Goal: Communication & Community: Answer question/provide support

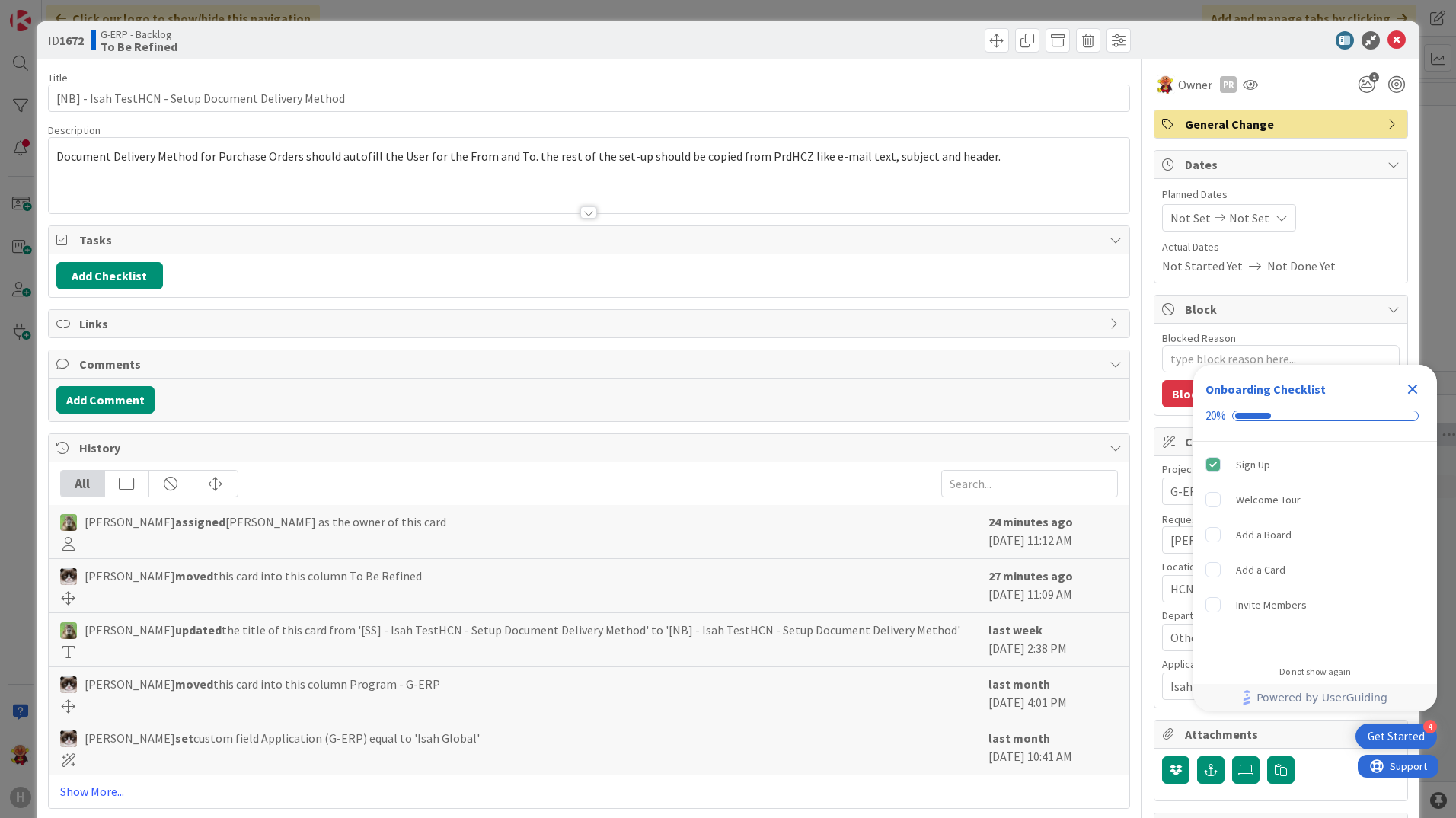
type textarea "x"
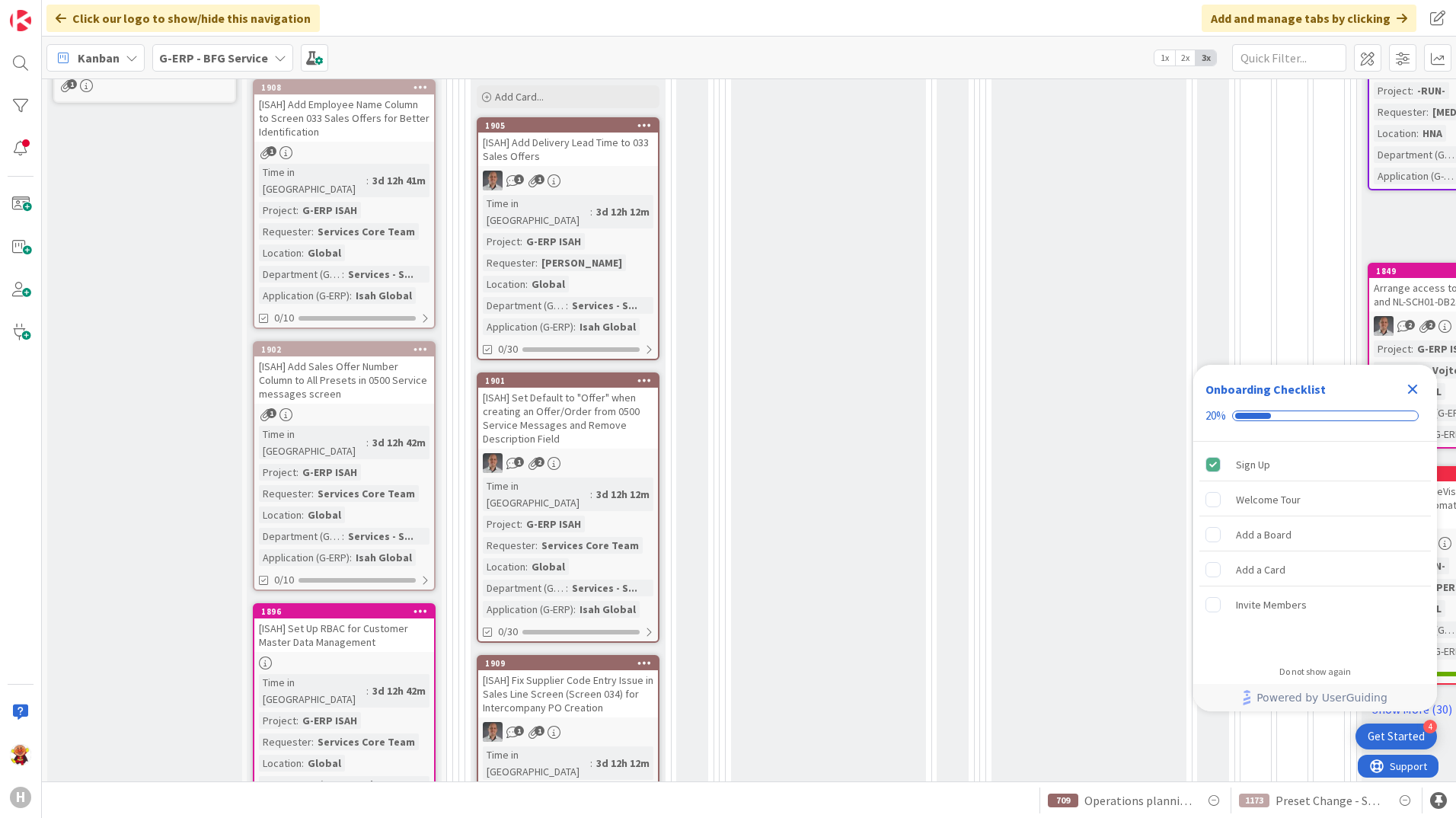
scroll to position [685, 0]
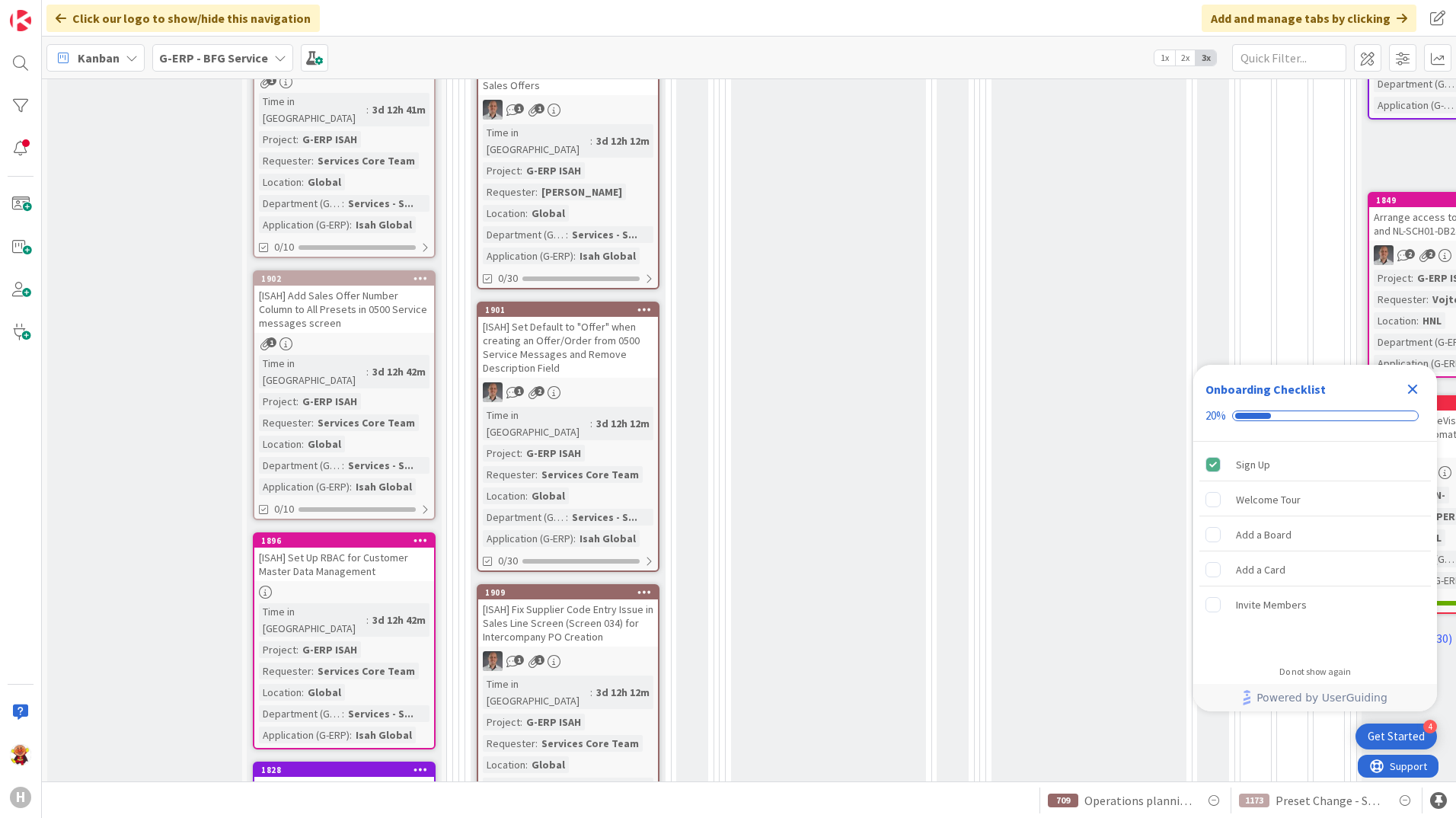
click at [635, 600] on div "[ISAH] Fix Supplier Code Entry Issue in Sales Line Screen (Screen 034) for Inte…" at bounding box center [568, 623] width 180 height 47
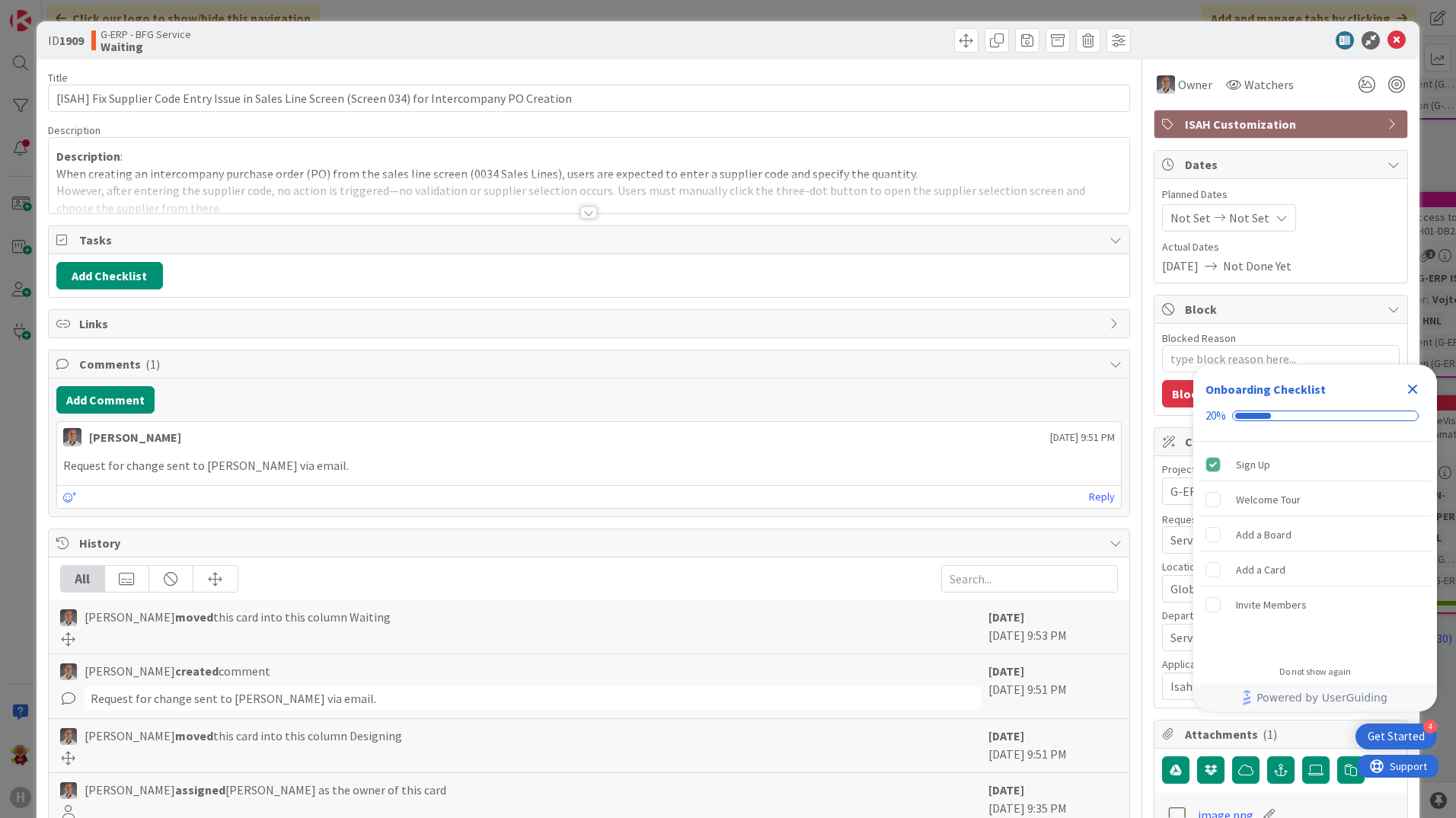
click at [585, 217] on div at bounding box center [589, 213] width 17 height 13
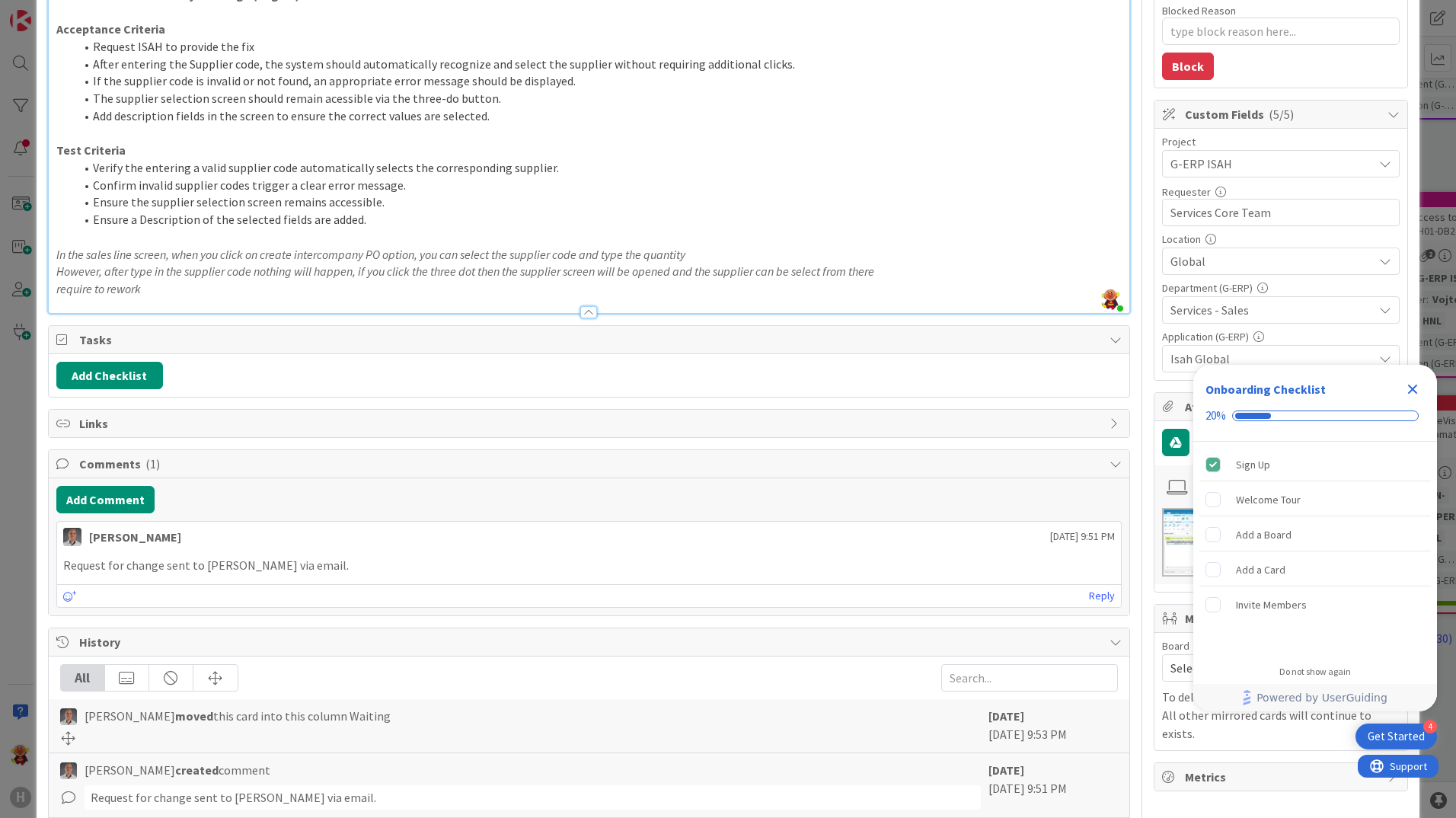
scroll to position [326, 0]
click at [1410, 389] on icon "Close Checklist" at bounding box center [1412, 389] width 18 height 18
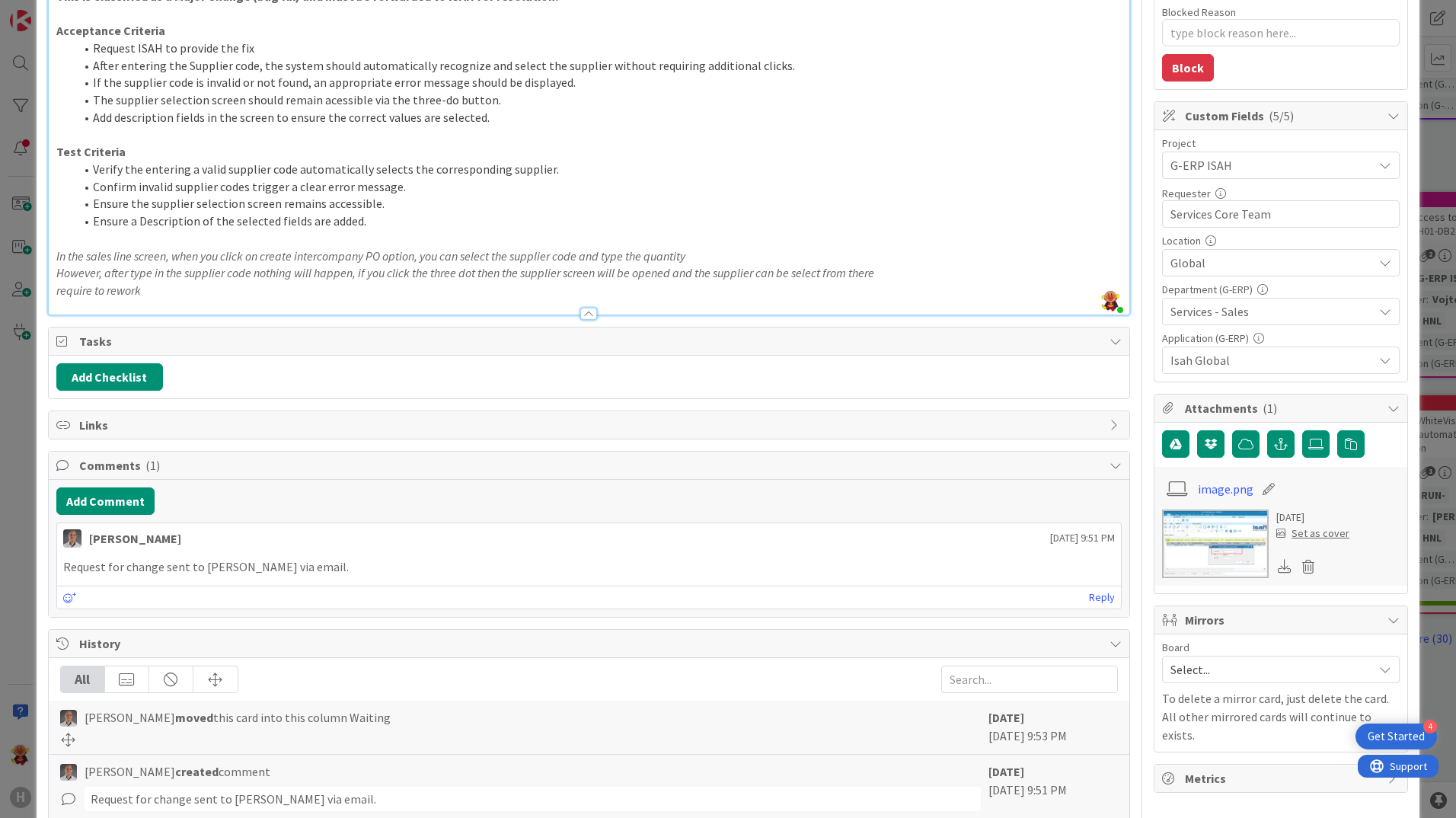
scroll to position [0, 0]
click at [1205, 553] on img at bounding box center [1216, 543] width 107 height 68
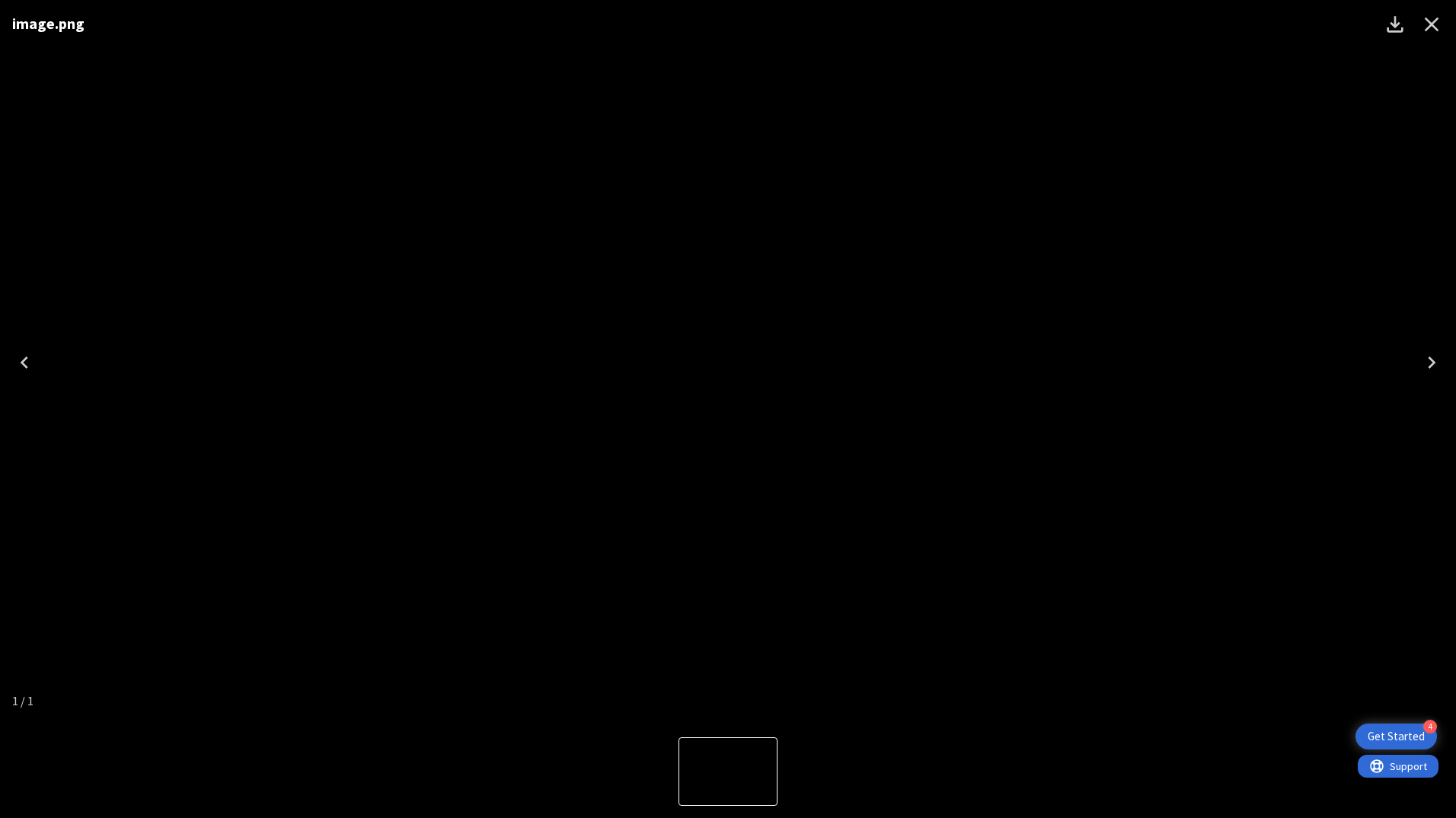
click at [1223, 538] on div "image.png" at bounding box center [728, 362] width 1456 height 725
click at [1427, 28] on icon "Close" at bounding box center [1432, 24] width 24 height 24
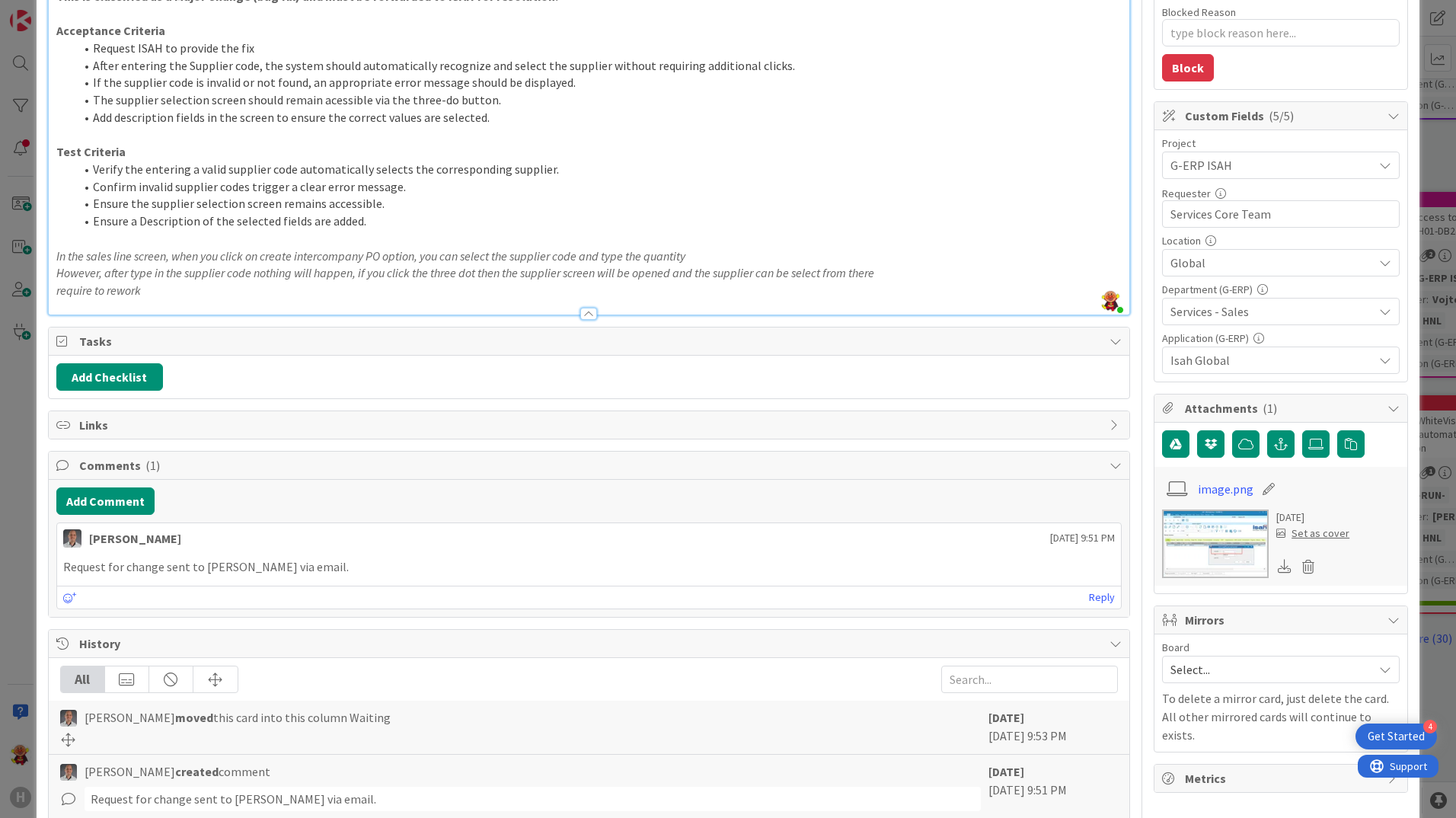
type textarea "x"
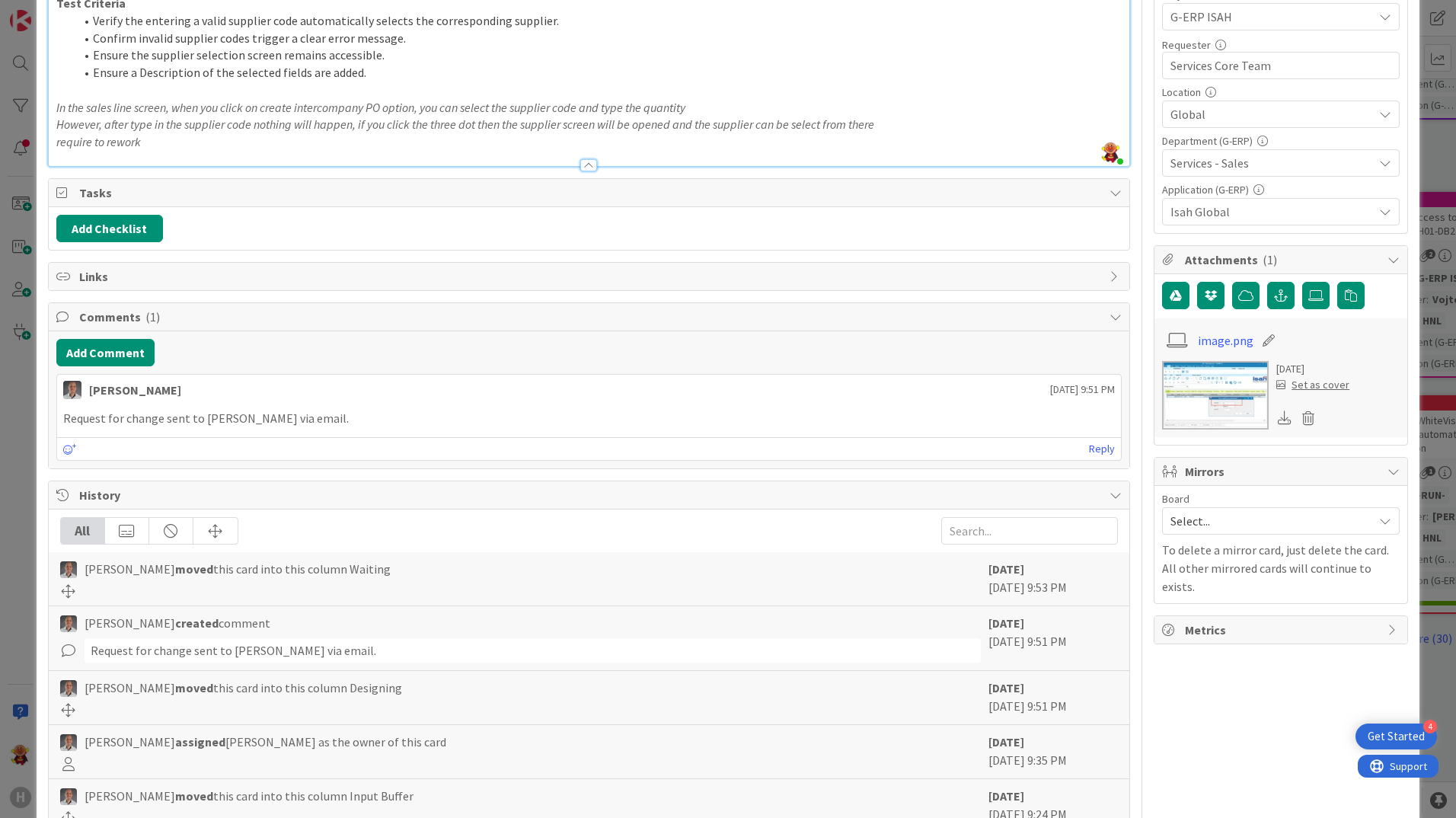
scroll to position [479, 0]
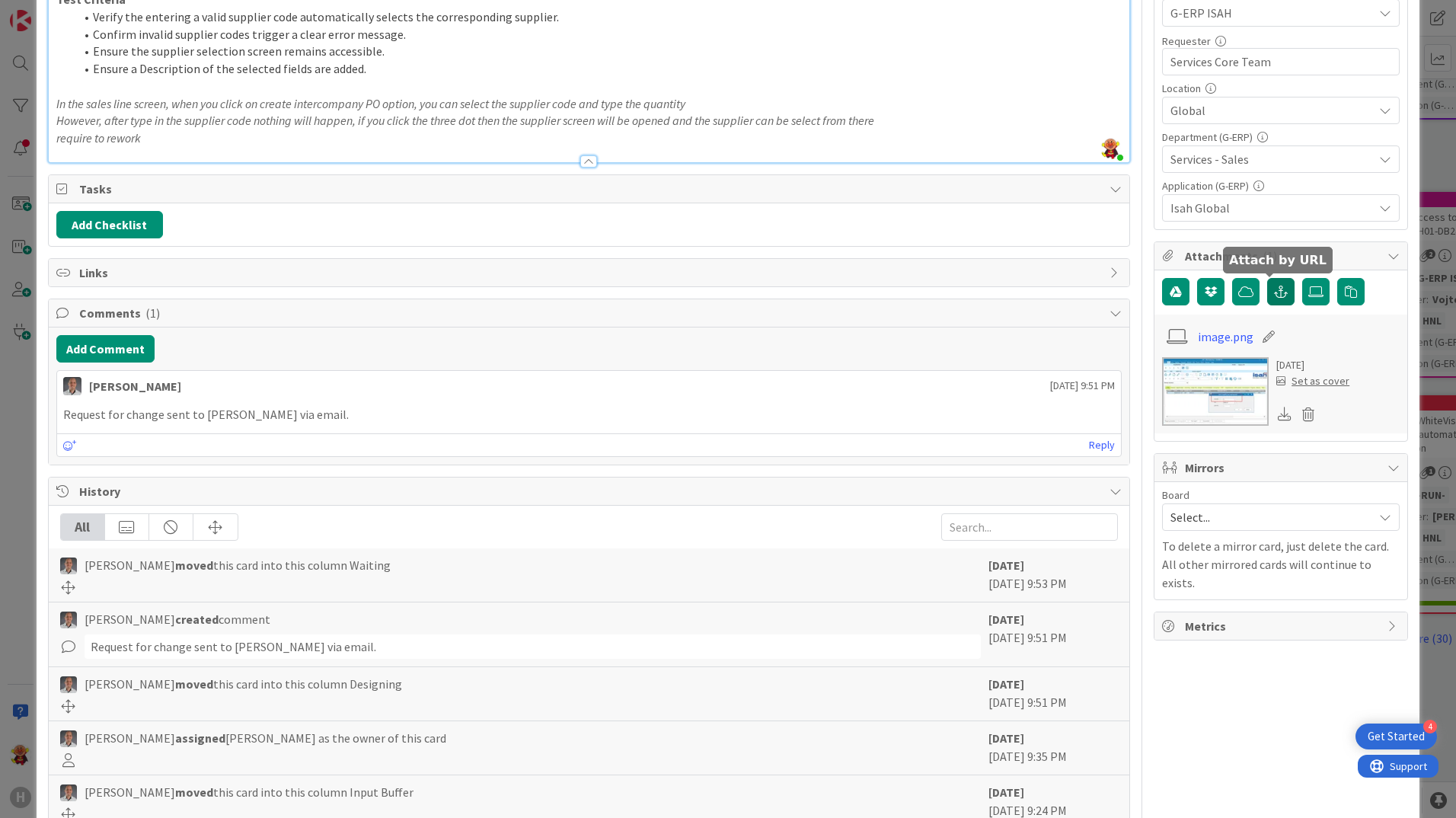
click at [1267, 284] on button "button" at bounding box center [1281, 292] width 28 height 28
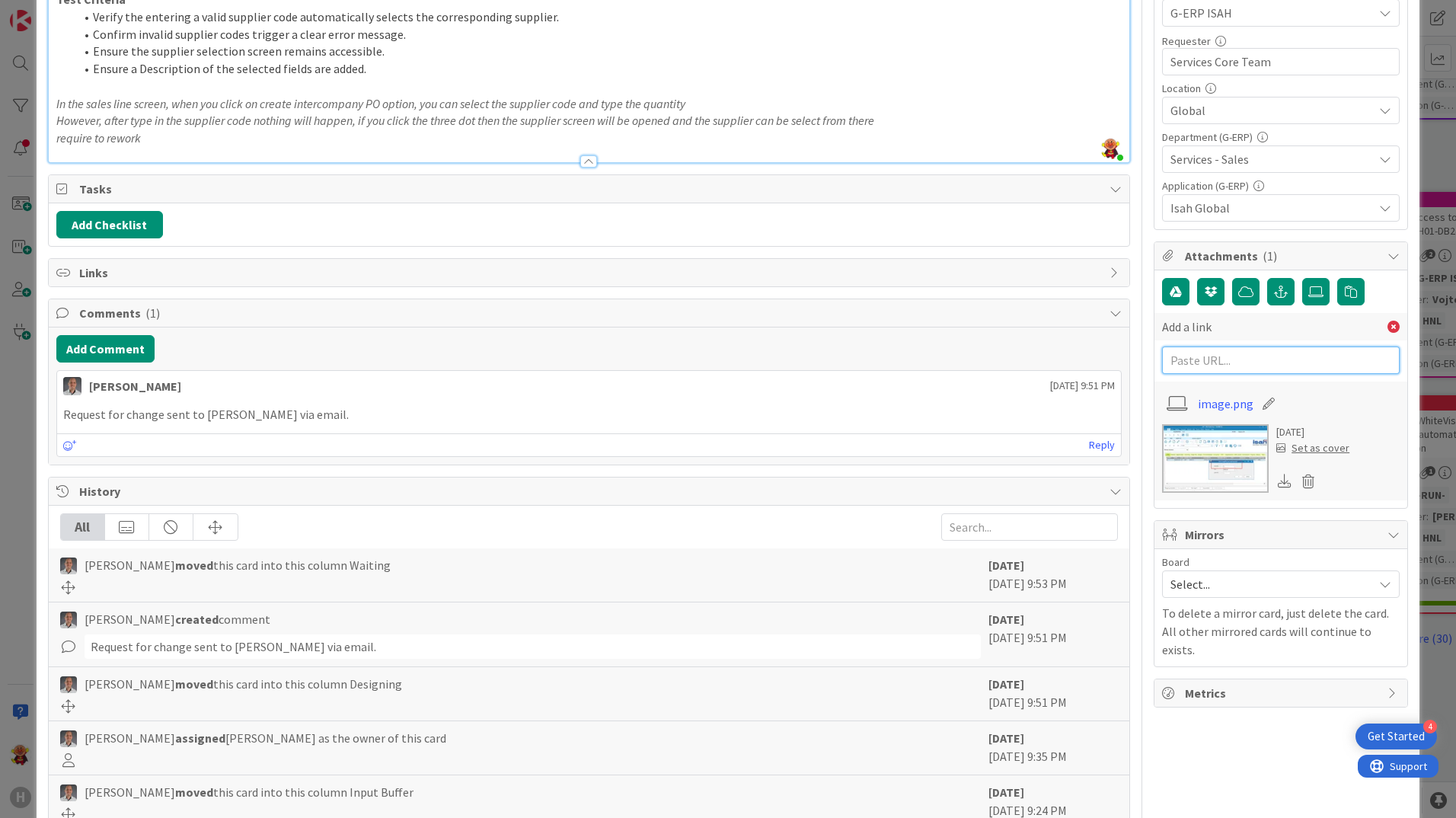
click at [1248, 358] on input "text" at bounding box center [1281, 360] width 237 height 28
paste input "https://isahbv.sharepoint.com/sites/customerportals/97767/ProjectIssues/DispFor…"
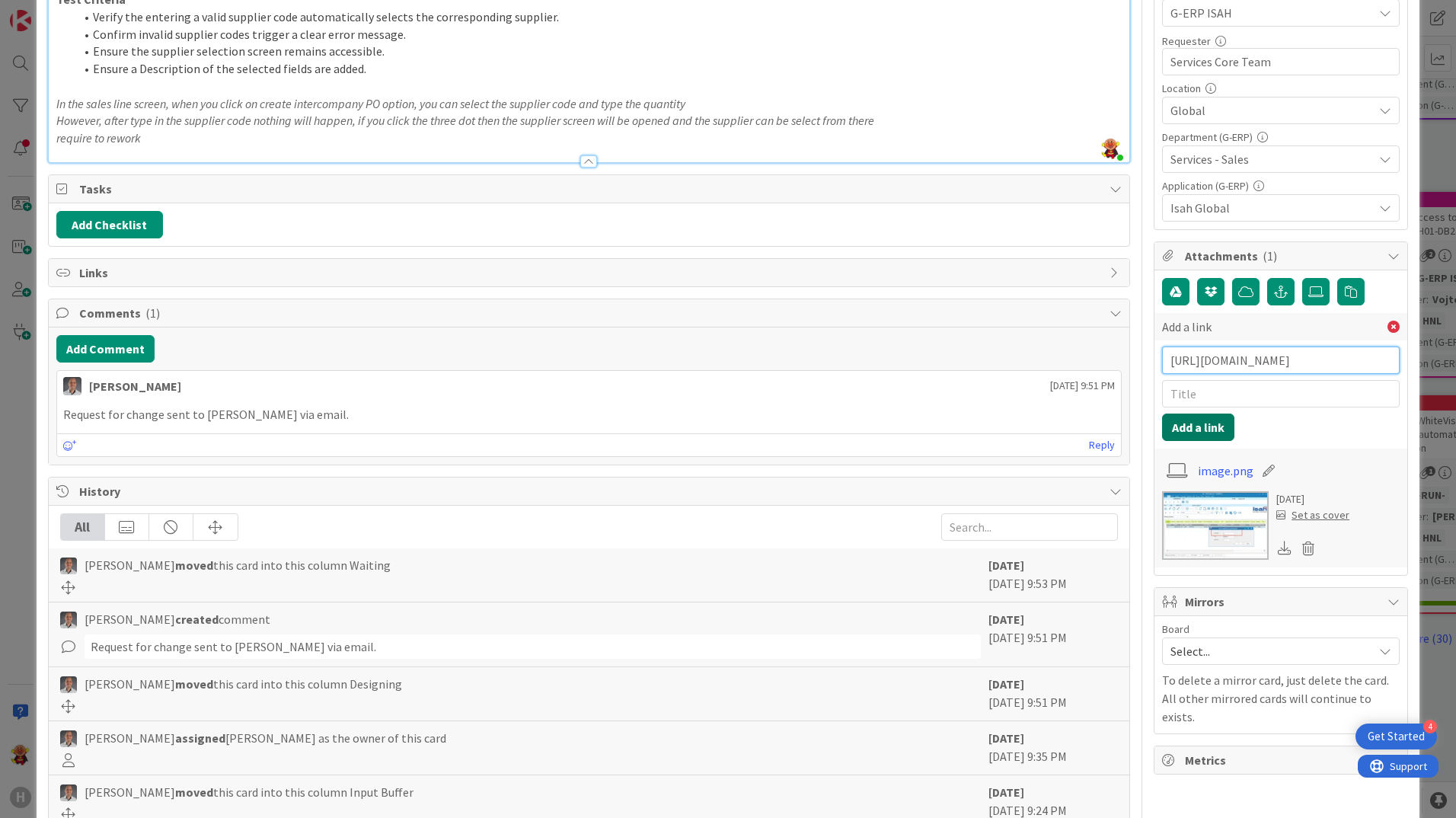
type input "https://isahbv.sharepoint.com/sites/customerportals/97767/ProjectIssues/DispFor…"
click at [1186, 430] on button "Add a link" at bounding box center [1198, 427] width 72 height 28
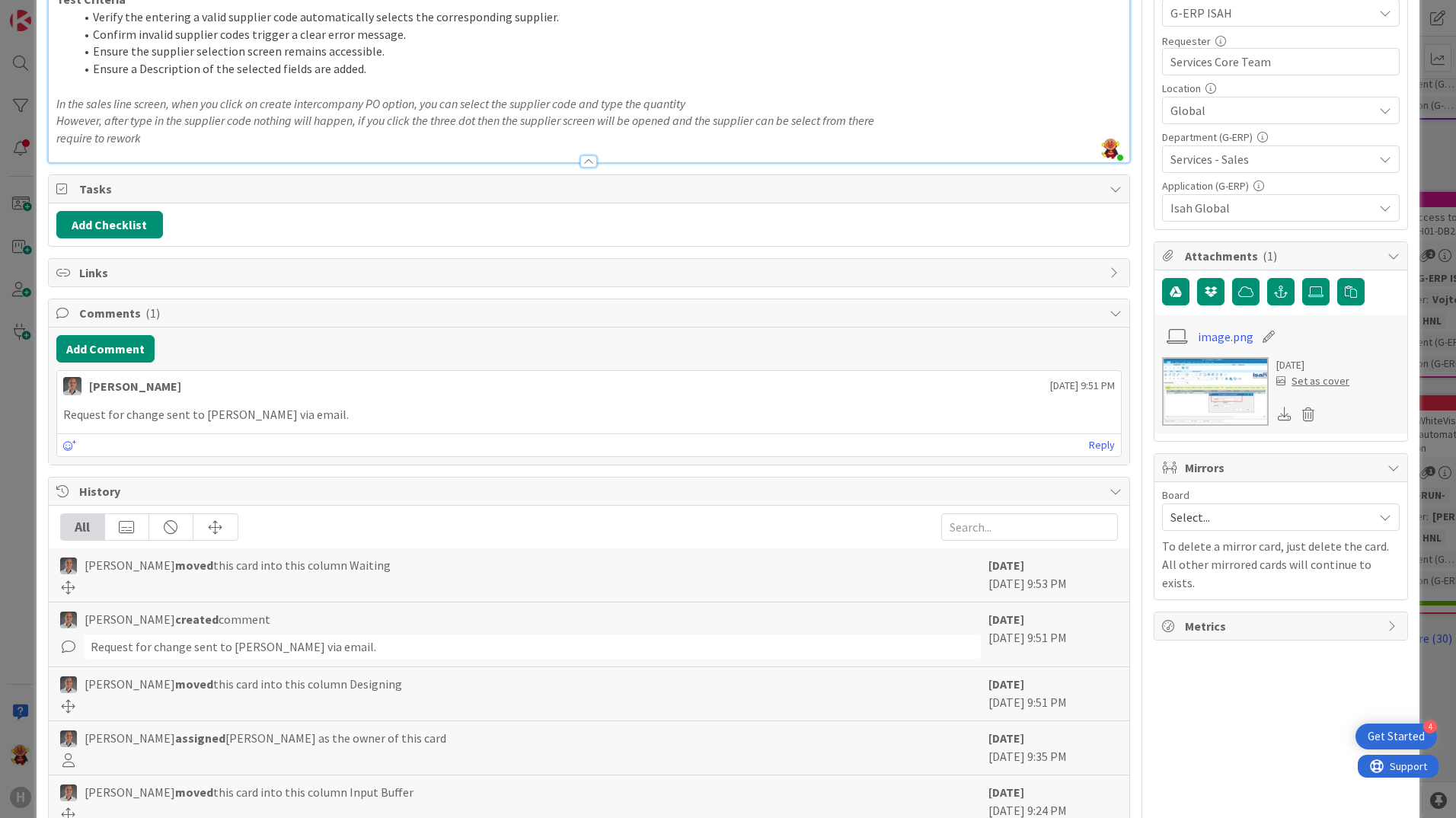
type textarea "x"
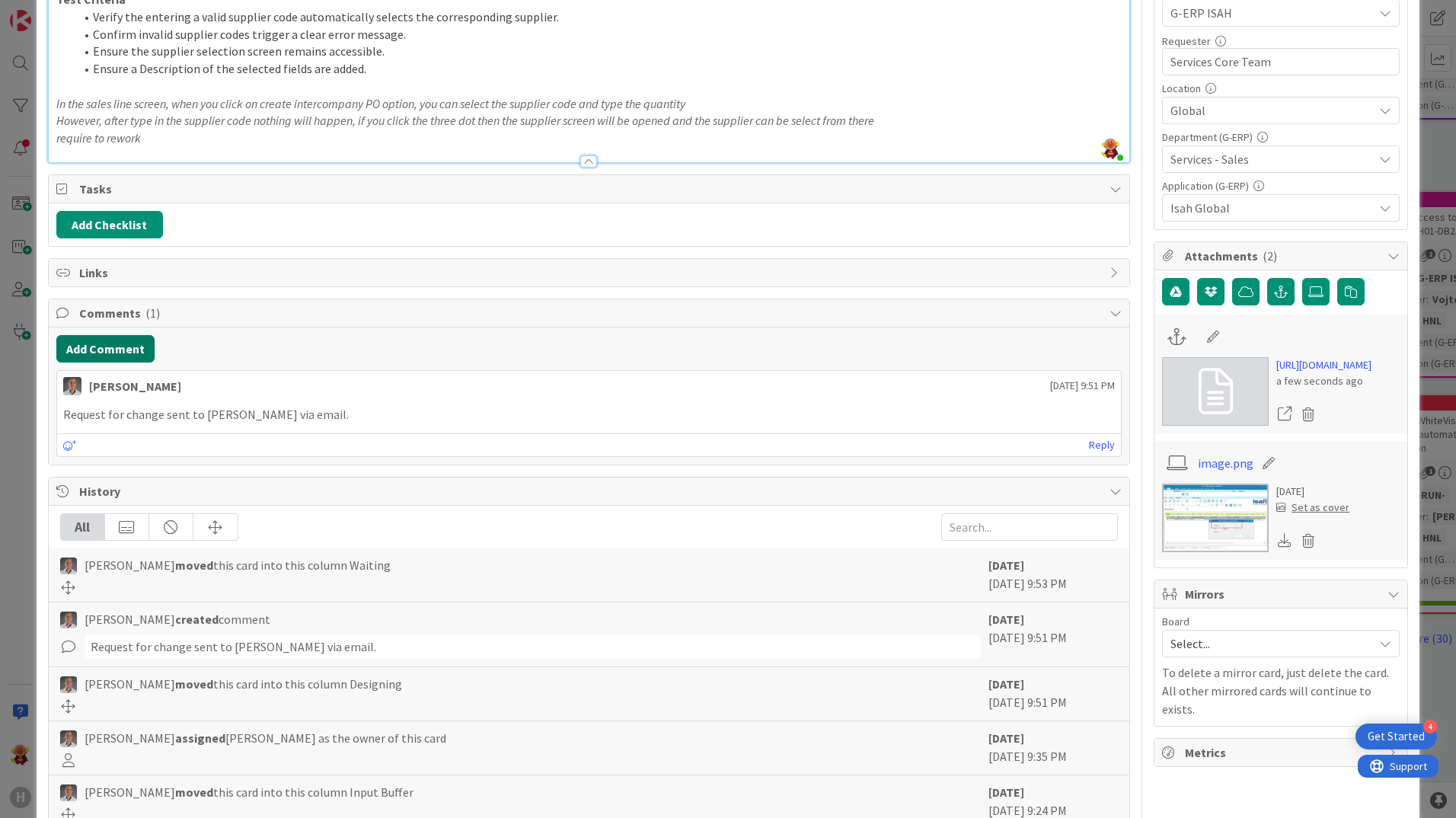
click at [131, 347] on button "Add Comment" at bounding box center [105, 348] width 98 height 28
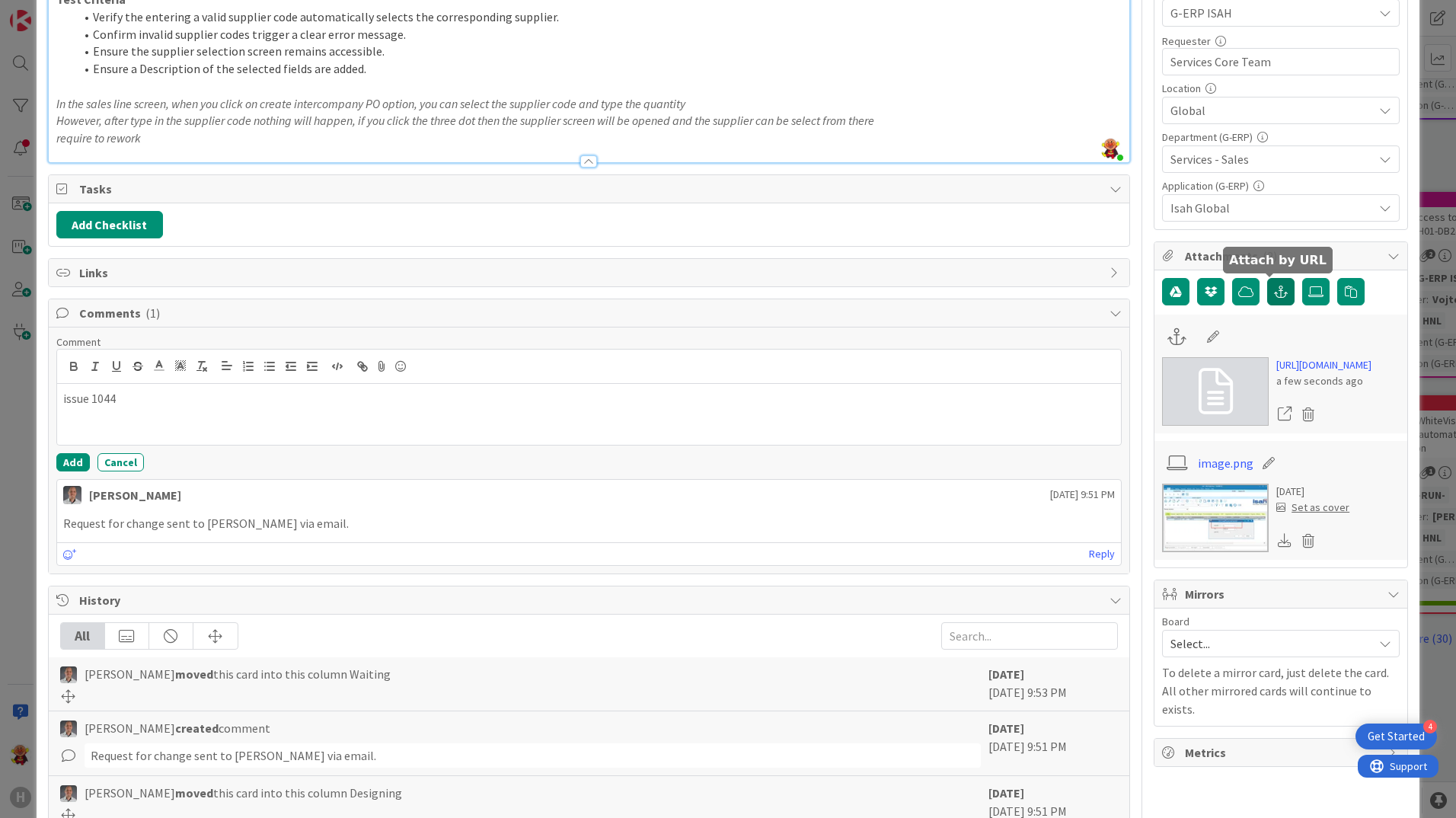
click at [1274, 288] on icon "button" at bounding box center [1280, 292] width 13 height 13
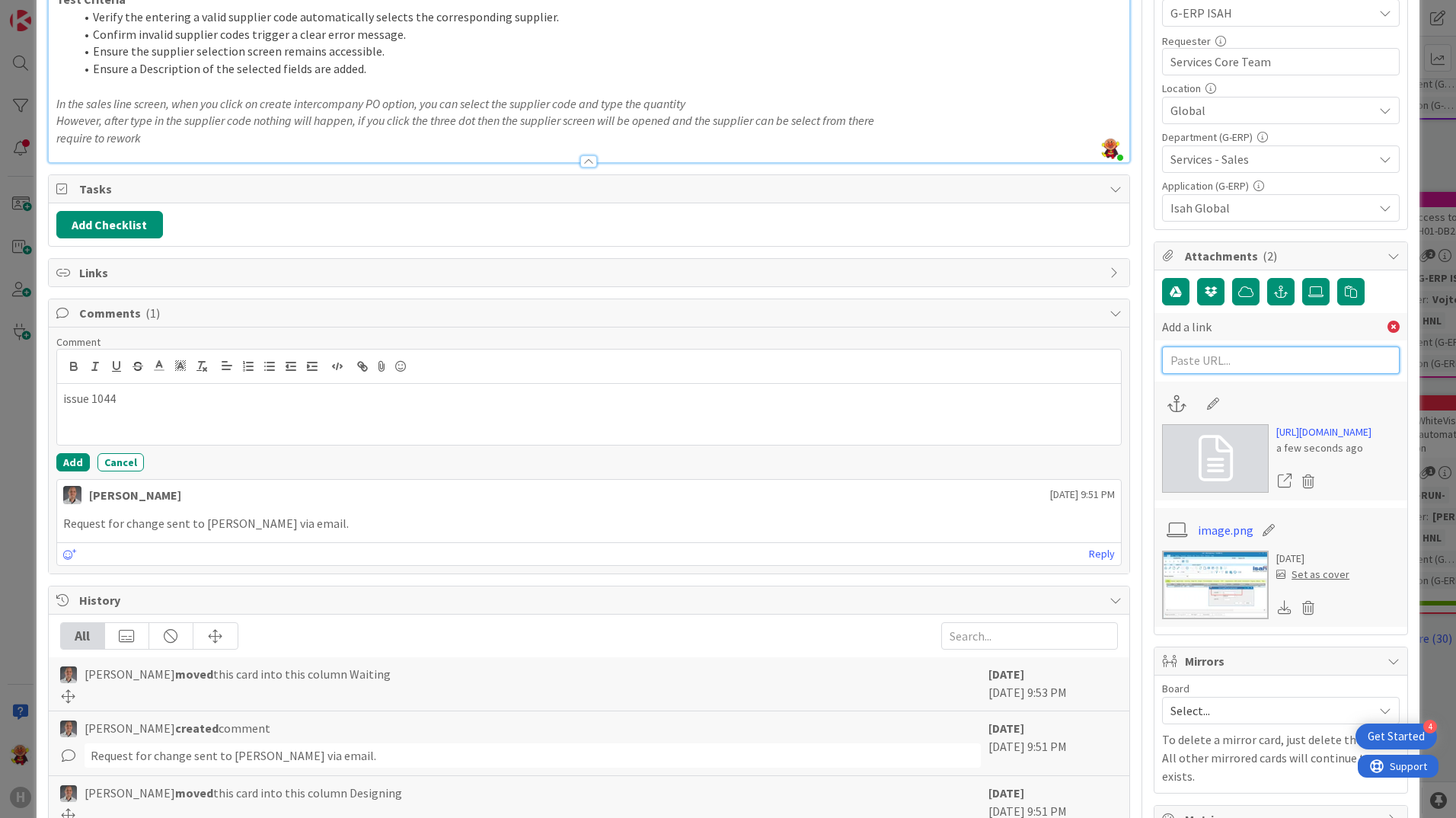
click at [1259, 360] on input "text" at bounding box center [1281, 360] width 237 height 28
paste input "https://isahbv.sharepoint.com/sites/customerportals/97767/ProjectIssues/DispFor…"
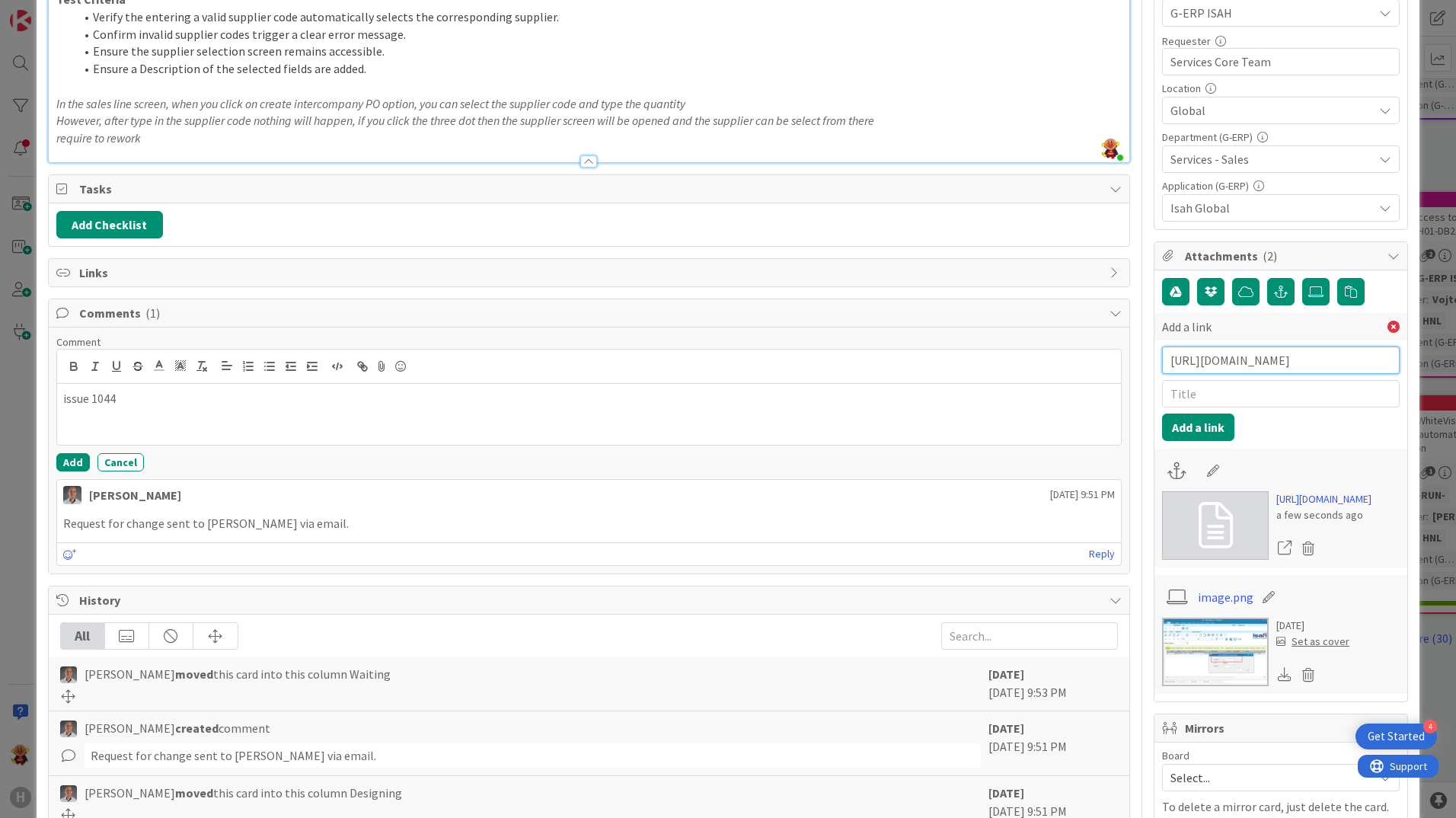
scroll to position [0, 1983]
type input "https://isahbv.sharepoint.com/sites/customerportals/97767/ProjectIssues/DispFor…"
click at [1186, 432] on button "Add a link" at bounding box center [1198, 427] width 72 height 28
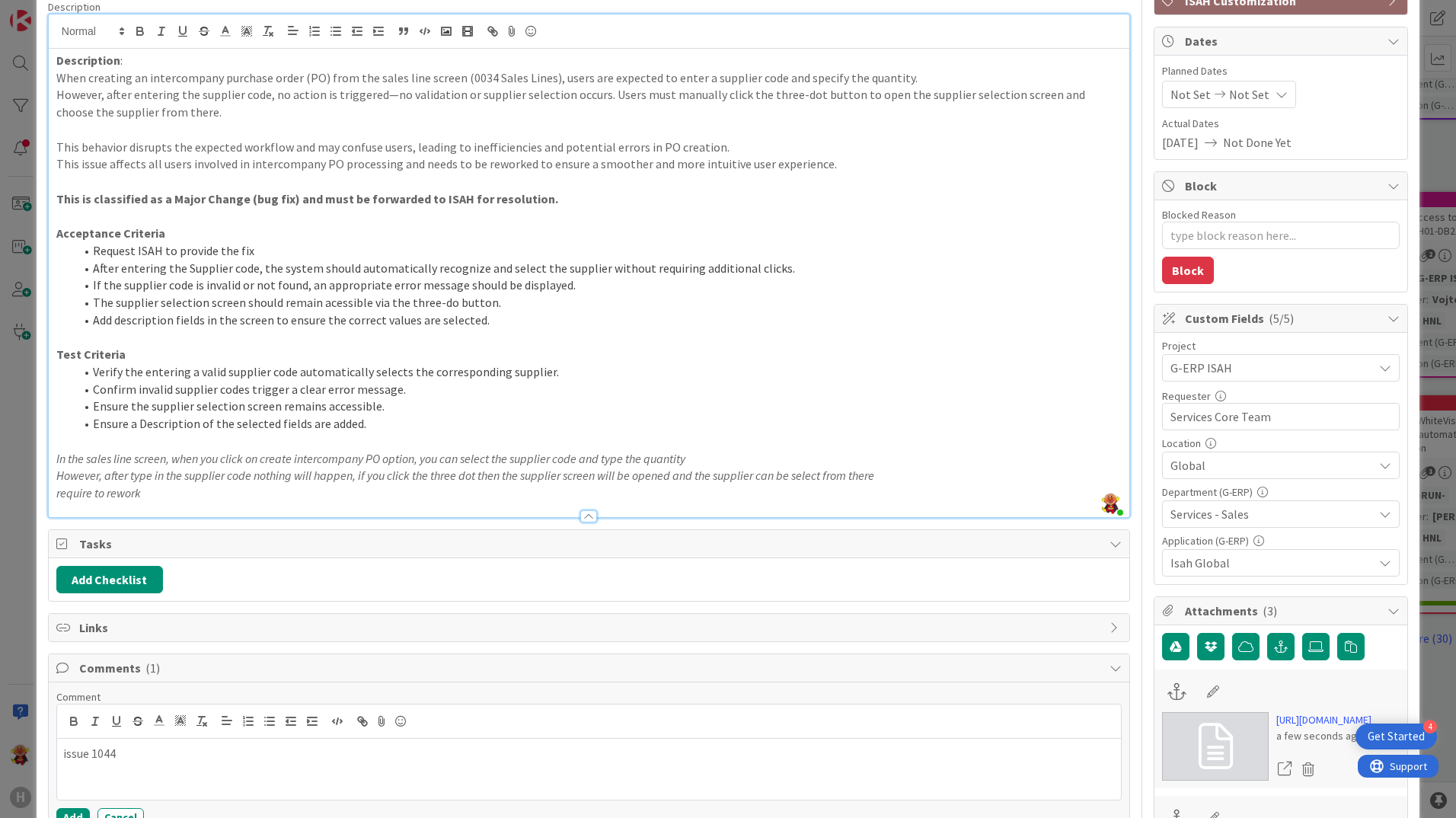
scroll to position [97, 0]
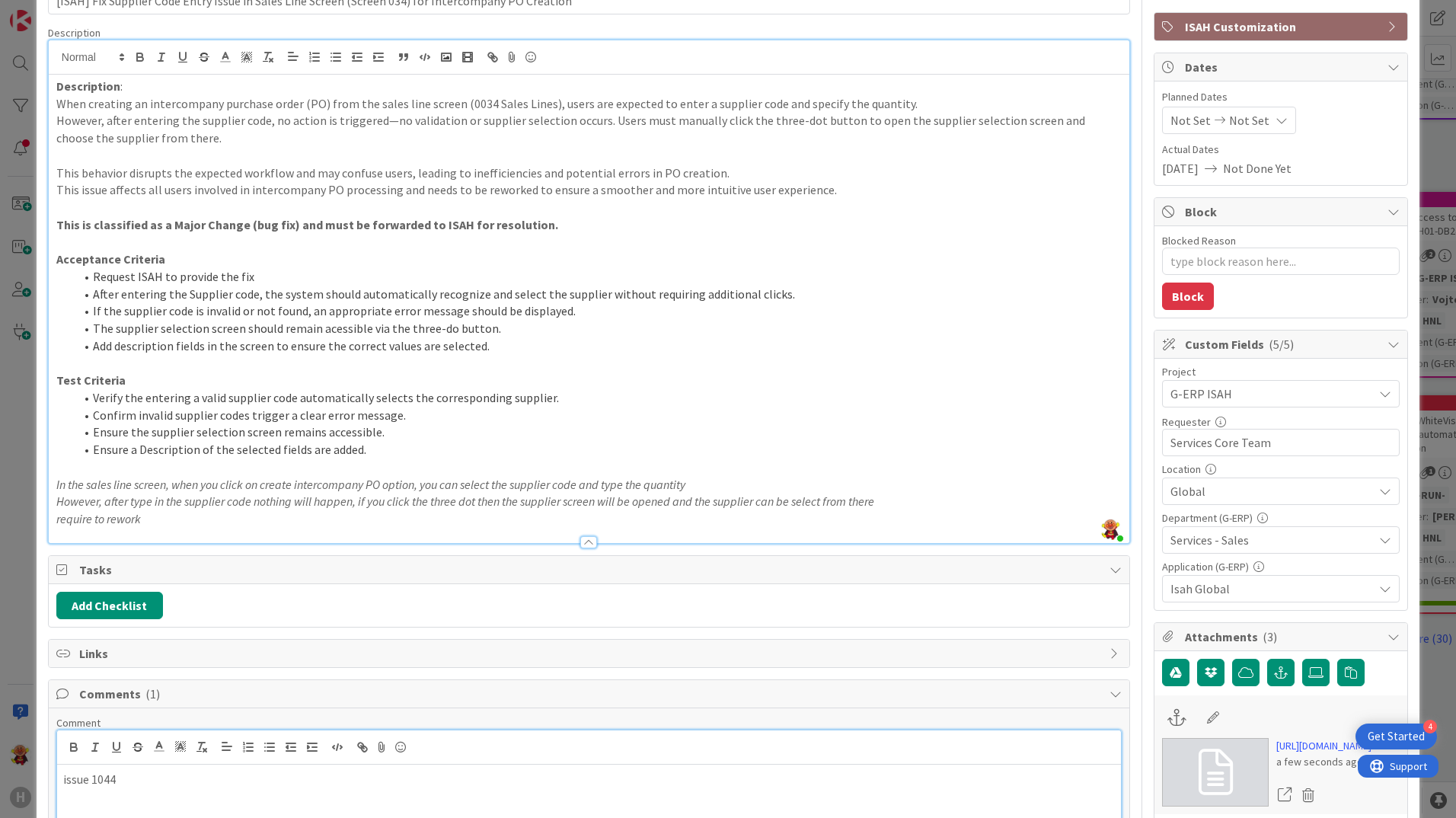
click at [57, 778] on div "issue 1044" at bounding box center [589, 795] width 1064 height 61
click at [327, 758] on div at bounding box center [589, 747] width 1064 height 35
click at [341, 775] on p "Added isah portal link for tracking purpose, issue 1044" at bounding box center [589, 779] width 1051 height 17
click at [332, 774] on p "Added isah portal link for tracking purpose, issue 104s and 1044" at bounding box center [589, 779] width 1051 height 17
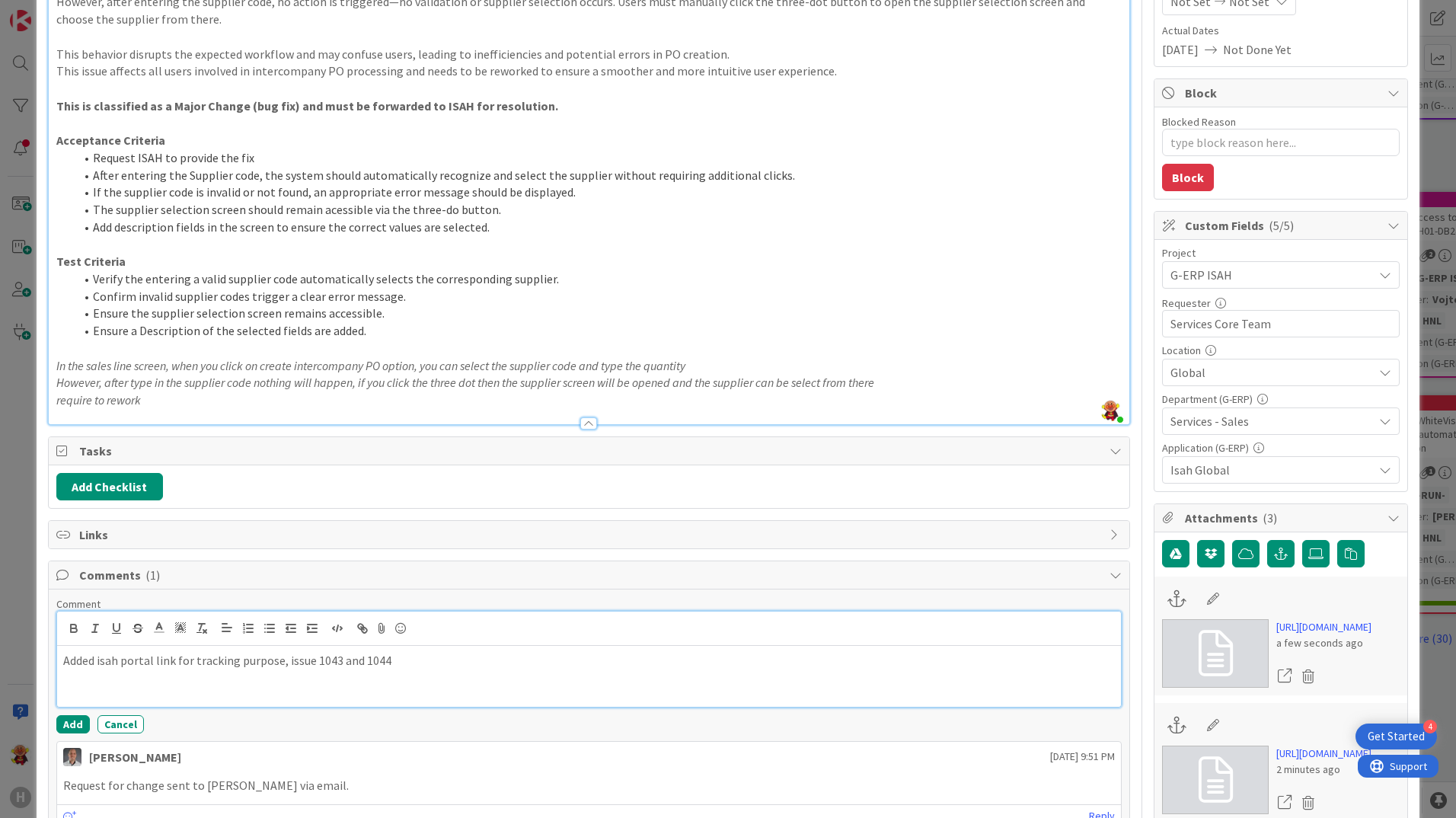
scroll to position [461, 0]
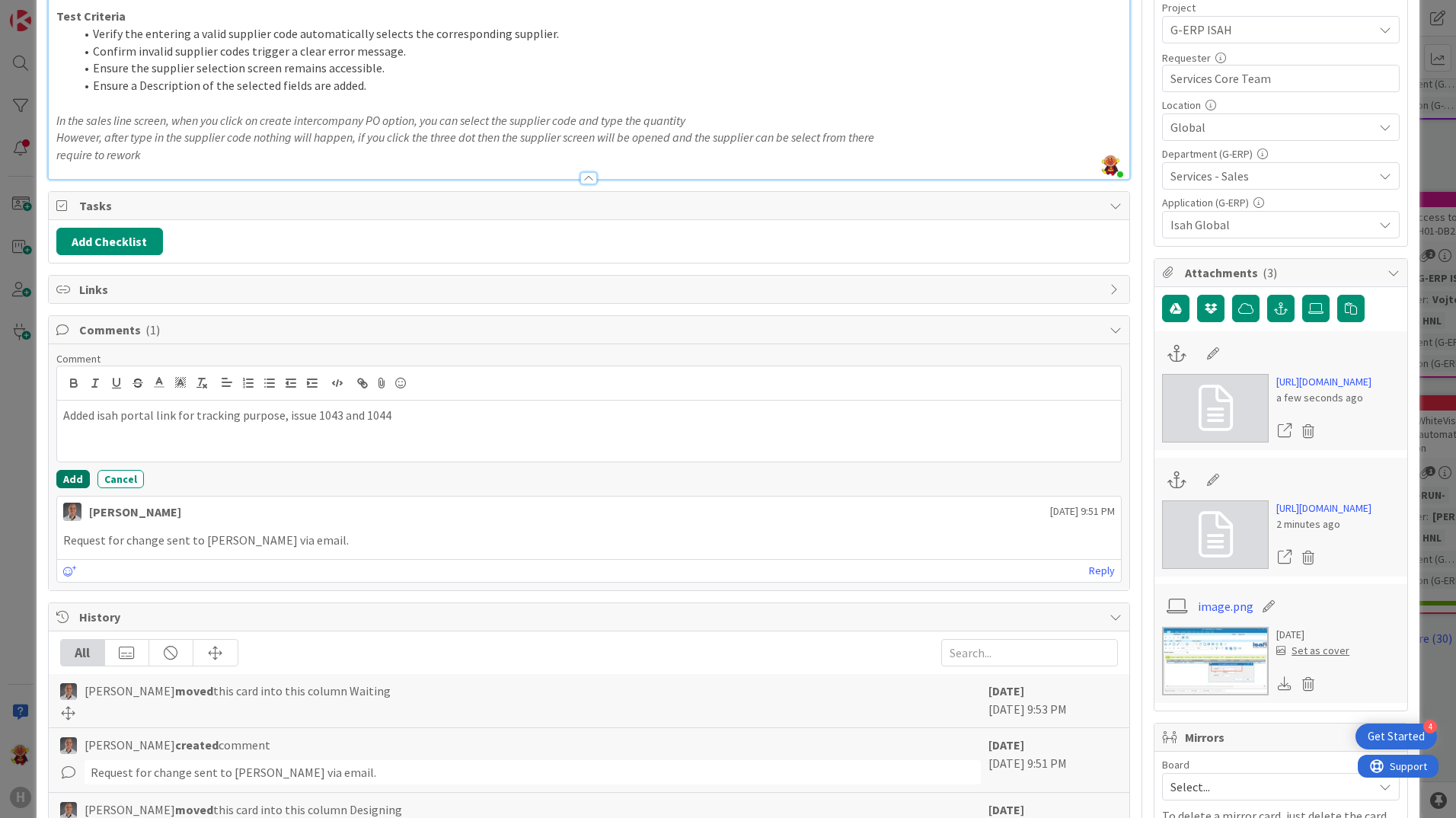
click at [68, 482] on button "Add" at bounding box center [73, 479] width 34 height 18
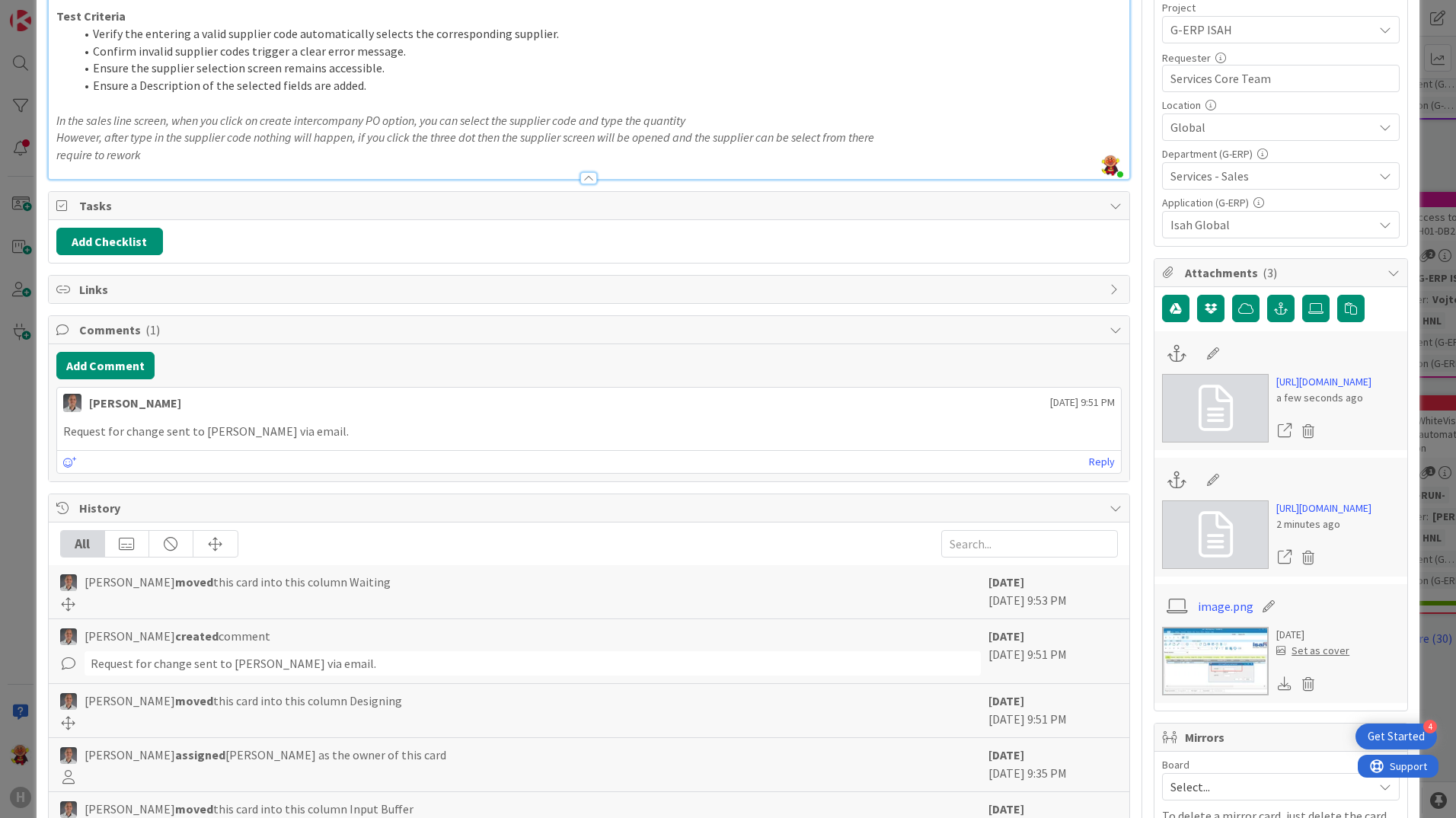
type textarea "x"
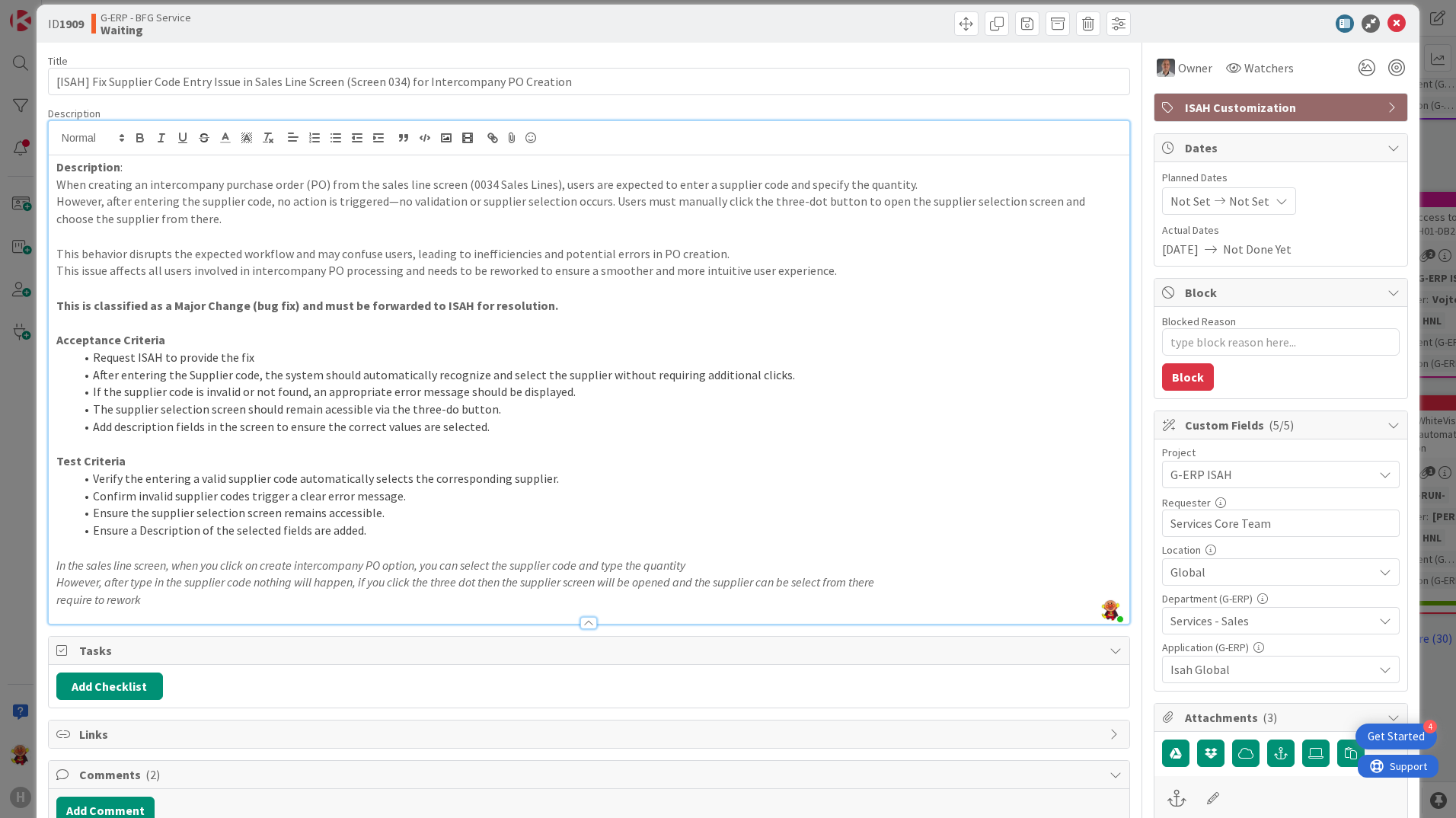
scroll to position [0, 0]
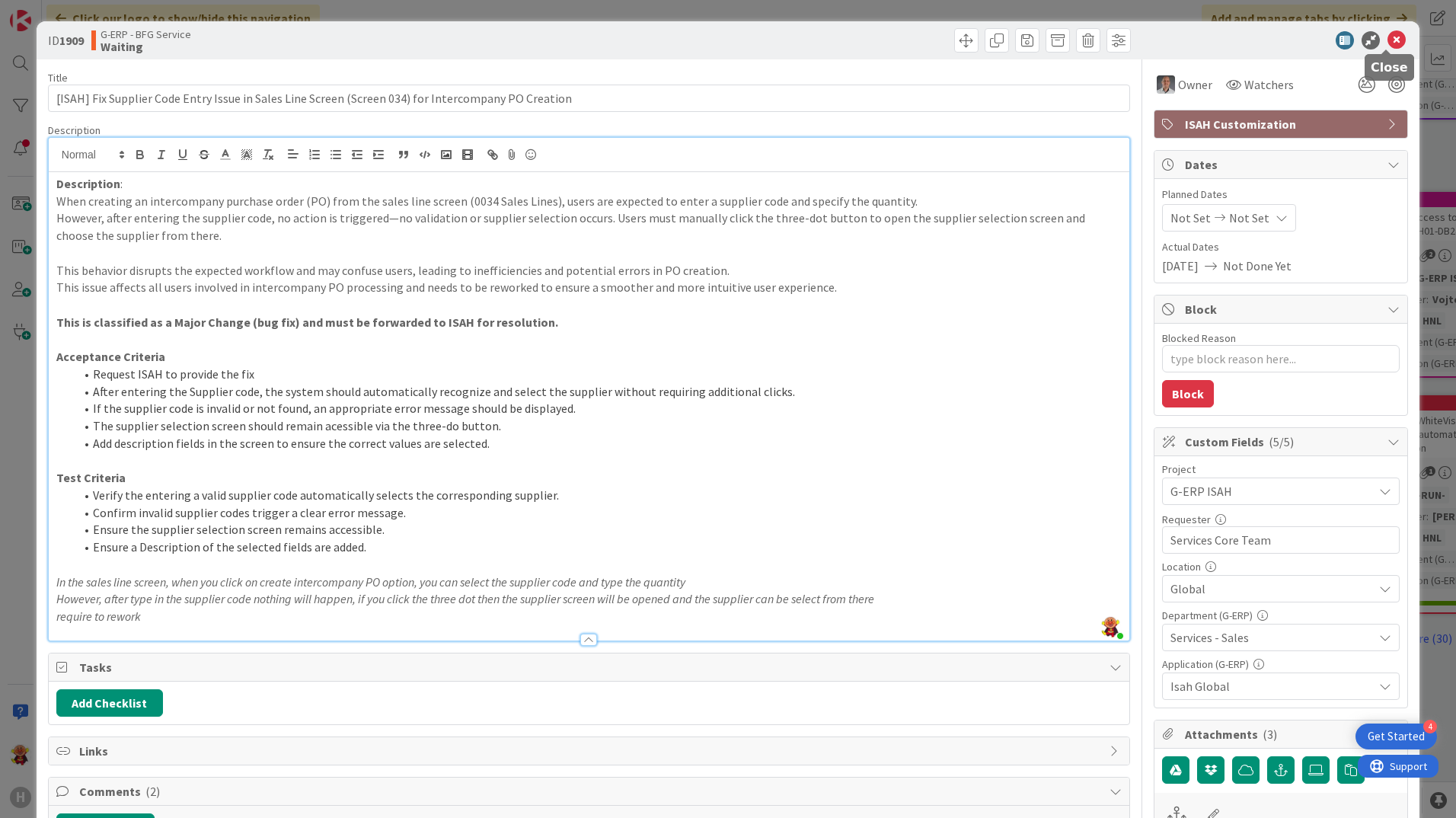
click at [1388, 47] on icon at bounding box center [1396, 40] width 18 height 18
